Goal: Obtain resource: Download file/media

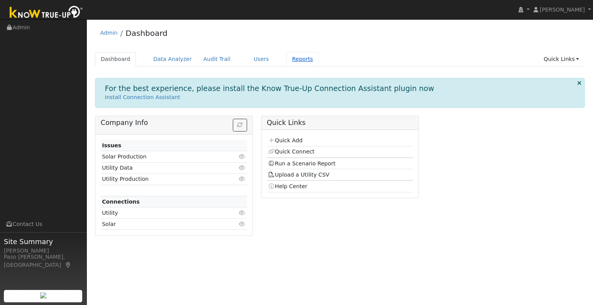
click at [290, 60] on link "Reports" at bounding box center [302, 59] width 32 height 14
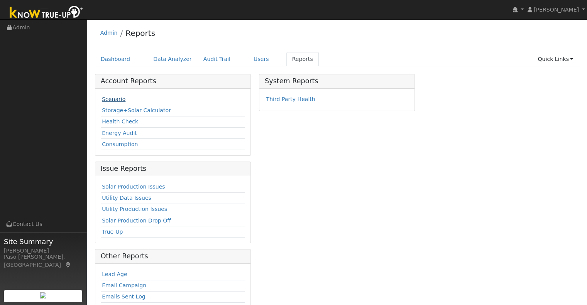
click at [118, 102] on link "Scenario" at bounding box center [114, 99] width 24 height 6
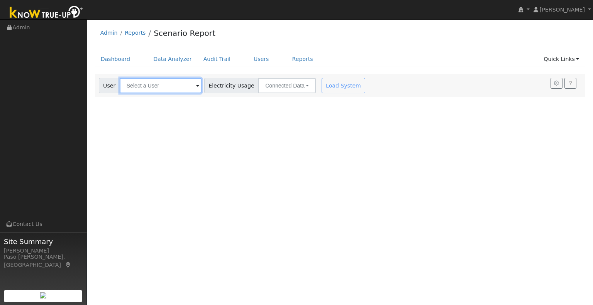
click at [141, 88] on input "text" at bounding box center [161, 85] width 82 height 15
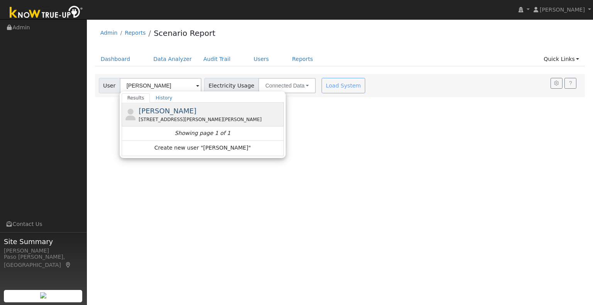
click at [154, 118] on div "[STREET_ADDRESS][PERSON_NAME][PERSON_NAME]" at bounding box center [210, 119] width 143 height 7
type input "[PERSON_NAME]"
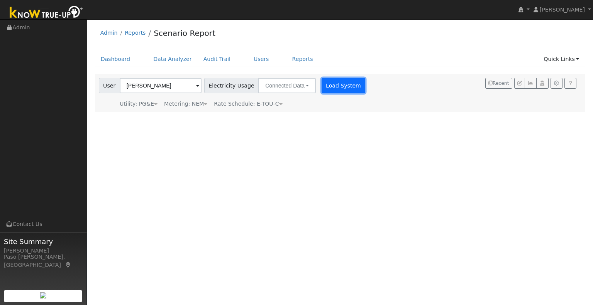
click at [323, 85] on button "Load System" at bounding box center [343, 85] width 44 height 15
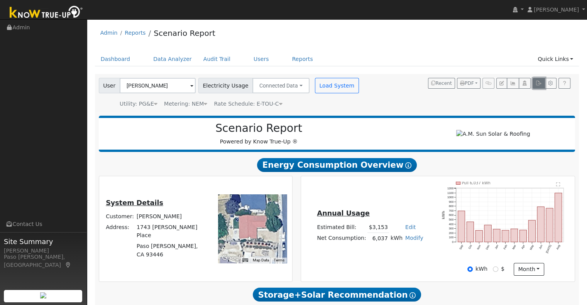
click at [537, 82] on icon "button" at bounding box center [539, 83] width 6 height 5
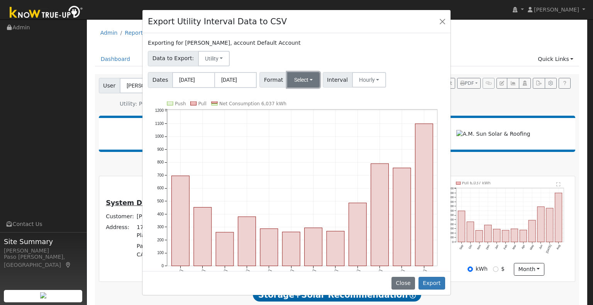
click at [298, 74] on button "Select" at bounding box center [303, 79] width 33 height 15
click at [305, 180] on link "Solargraf" at bounding box center [312, 178] width 55 height 11
click at [427, 284] on button "Export" at bounding box center [431, 283] width 27 height 13
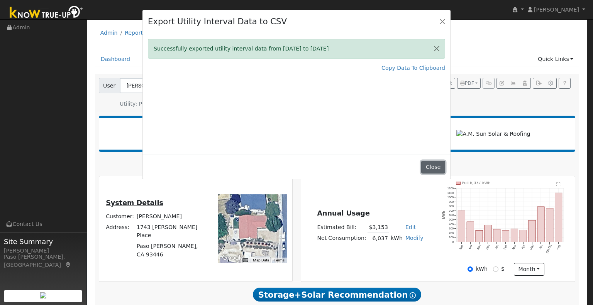
click at [432, 166] on button "Close" at bounding box center [433, 167] width 24 height 13
